Goal: Task Accomplishment & Management: Manage account settings

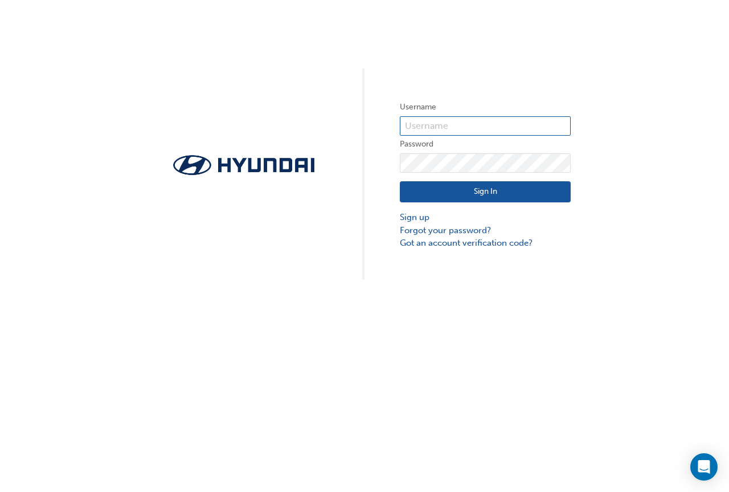
click at [436, 124] on input "text" at bounding box center [485, 125] width 171 height 19
type input "tynanw"
click at [456, 125] on input "tynanw" at bounding box center [485, 125] width 171 height 19
drag, startPoint x: 455, startPoint y: 125, endPoint x: 394, endPoint y: 123, distance: 61.0
click at [394, 123] on div "Username tynanw Password Sign In Sign up Forgot your password? Got an account v…" at bounding box center [364, 139] width 729 height 279
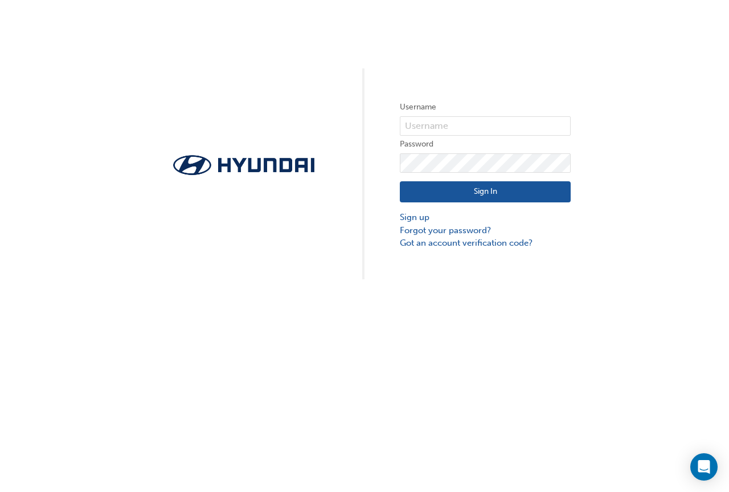
click at [284, 162] on img at bounding box center [243, 165] width 171 height 27
click at [487, 122] on input "text" at bounding box center [485, 125] width 171 height 19
type input "[PERSON_NAME][EMAIL_ADDRESS][PERSON_NAME][DOMAIN_NAME]"
click button "Sign In" at bounding box center [485, 192] width 171 height 22
